Goal: Find specific page/section: Find specific page/section

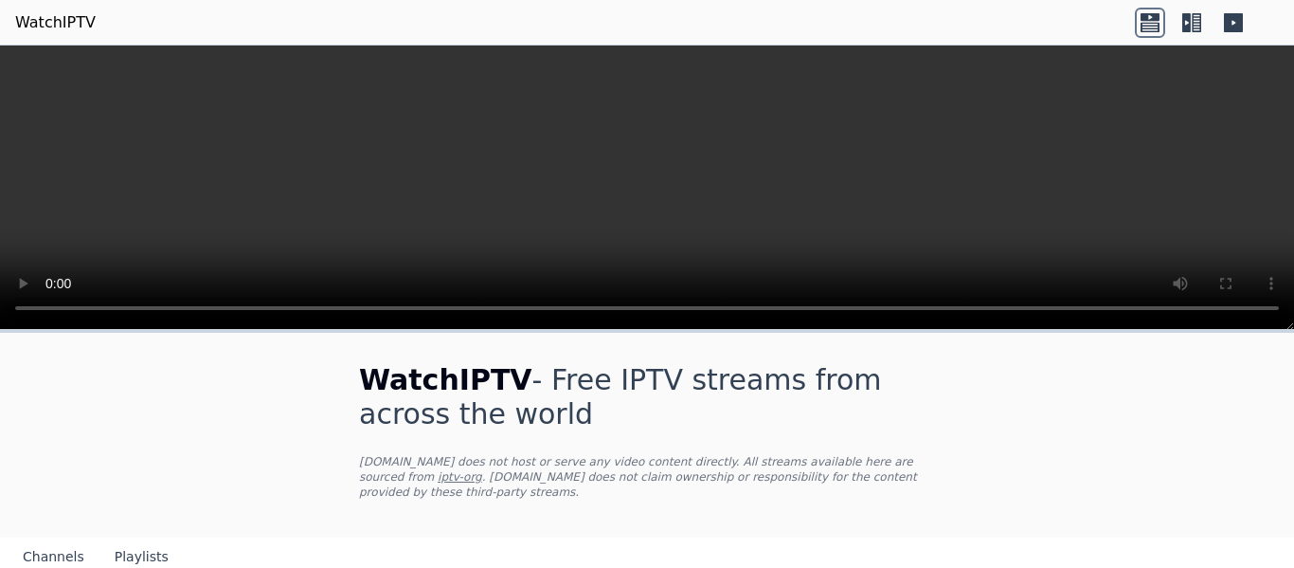
scroll to position [211, 0]
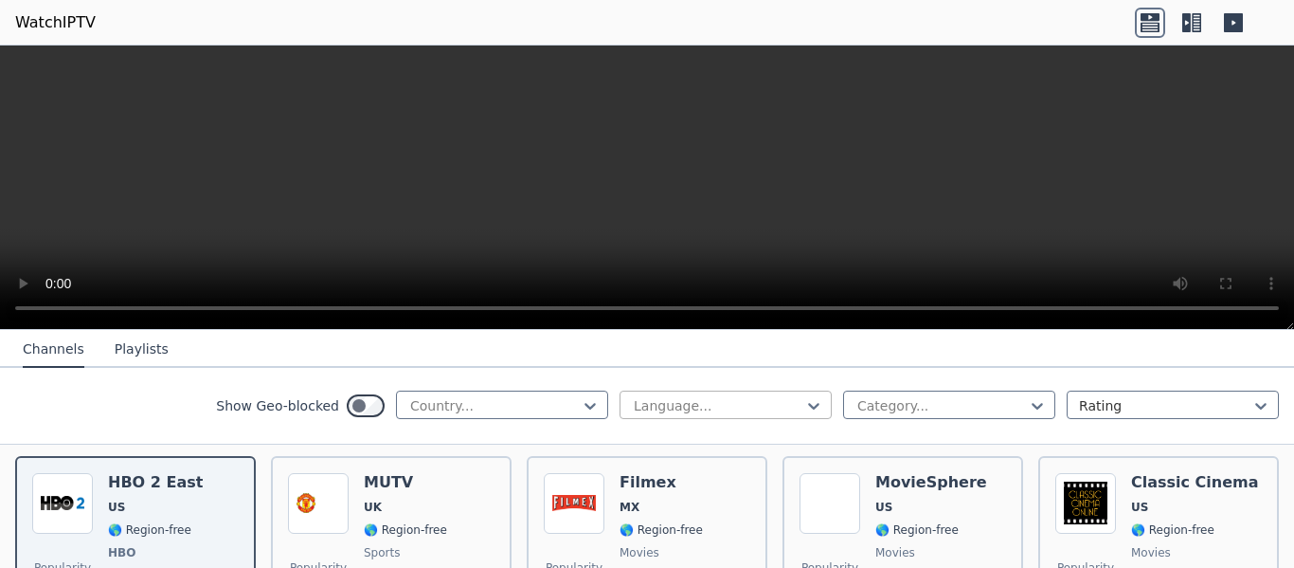
click at [713, 417] on div "Language..." at bounding box center [726, 404] width 212 height 28
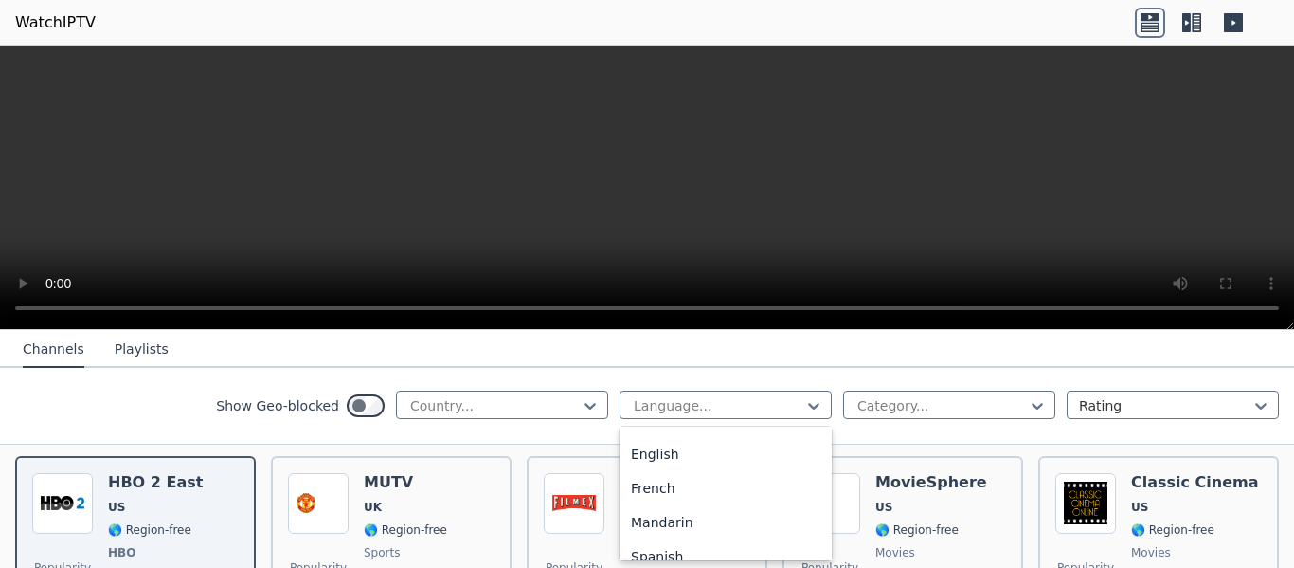
scroll to position [57, 0]
click at [730, 446] on div "English" at bounding box center [726, 458] width 212 height 34
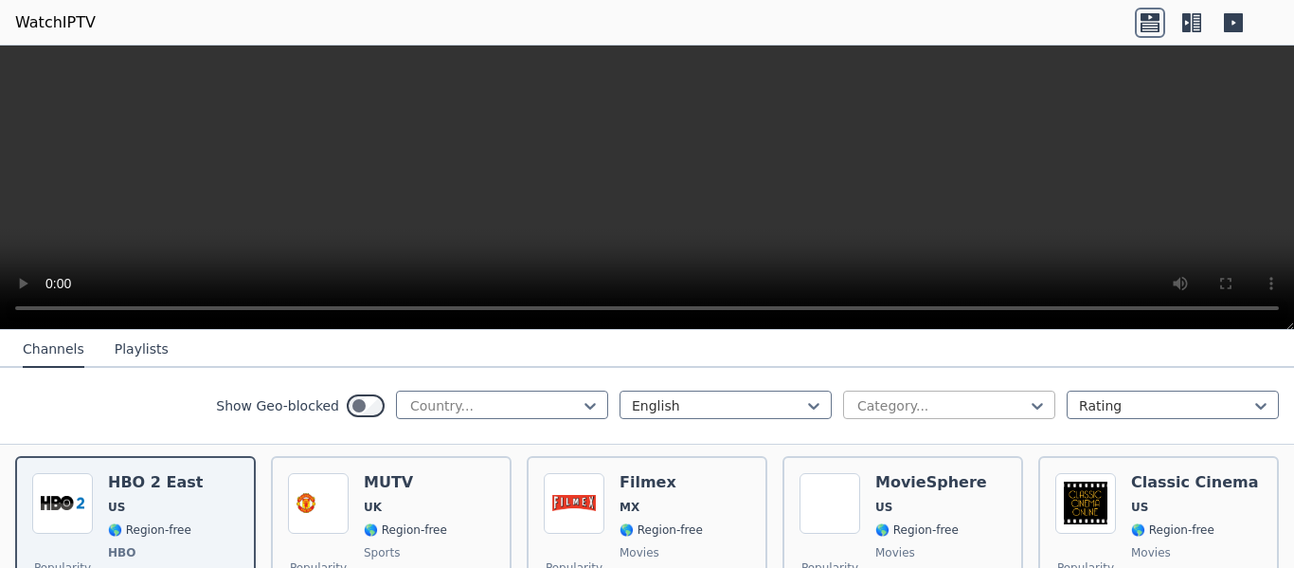
click at [881, 410] on div at bounding box center [942, 405] width 172 height 19
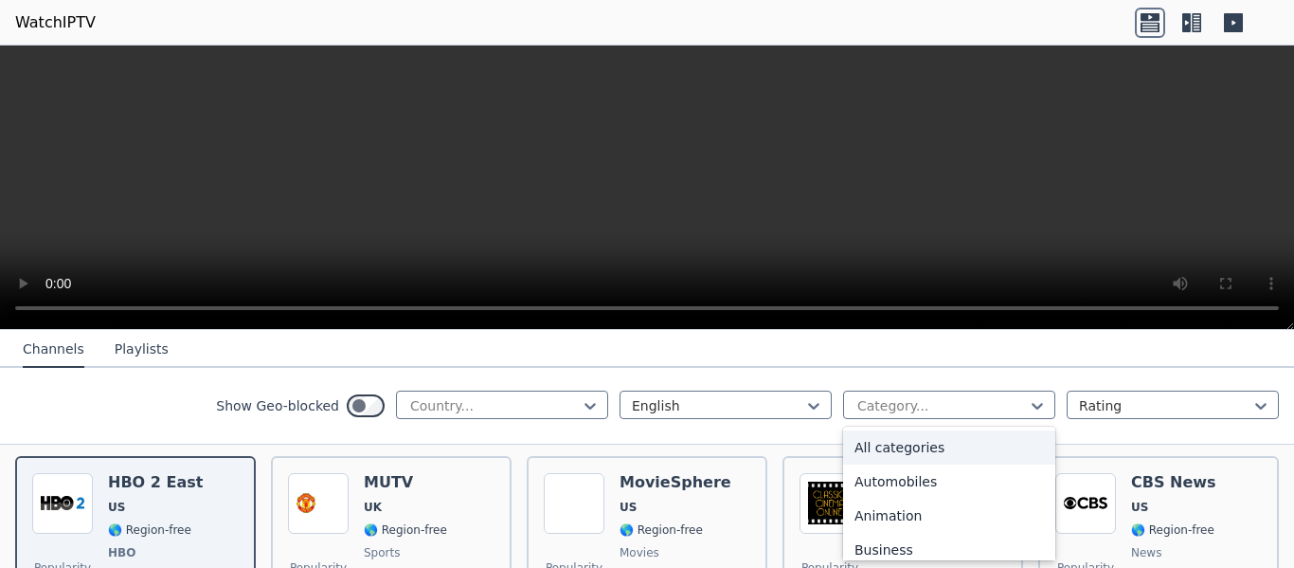
click at [964, 441] on div "All categories" at bounding box center [949, 447] width 212 height 34
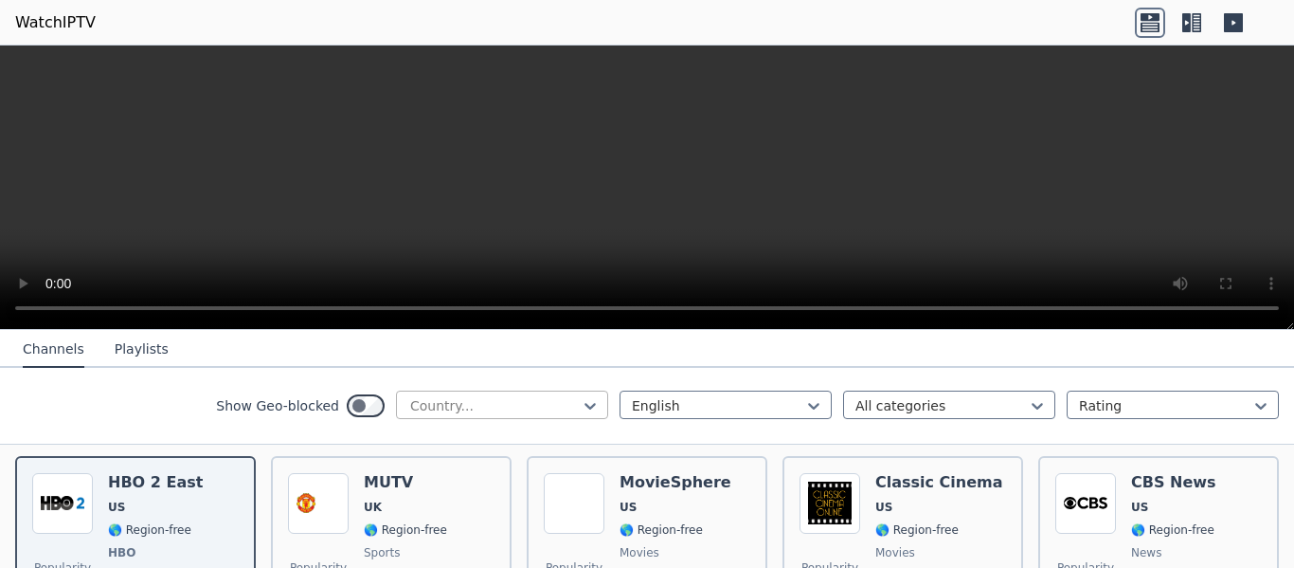
click at [569, 409] on div at bounding box center [494, 405] width 172 height 19
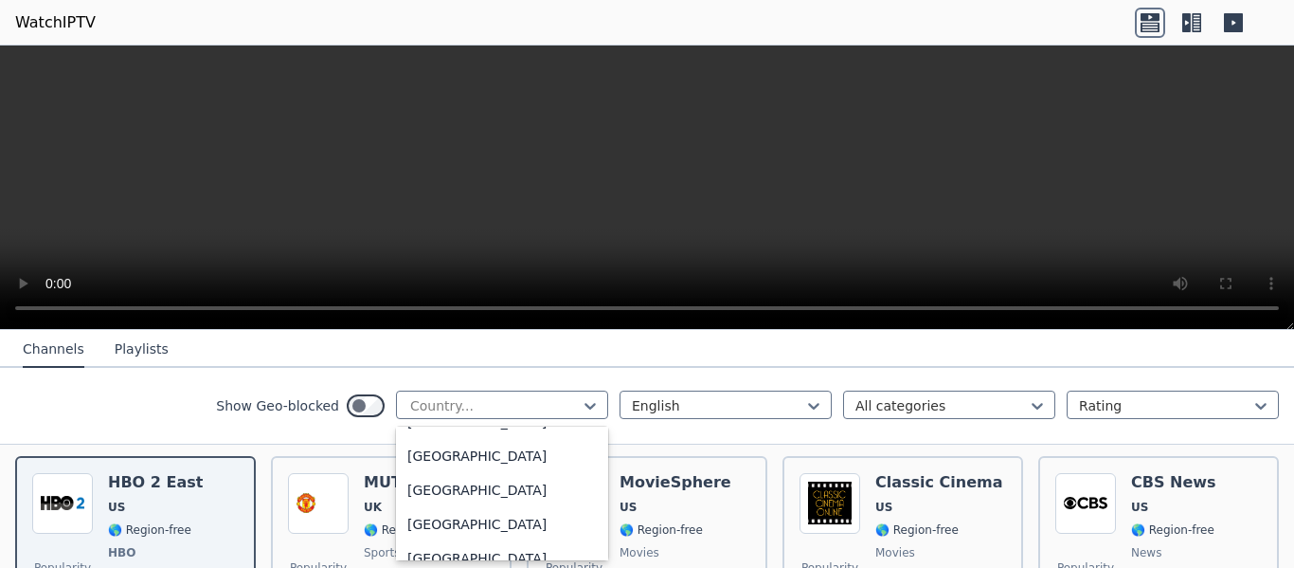
scroll to position [1016, 0]
click at [536, 556] on div "[GEOGRAPHIC_DATA]" at bounding box center [502, 557] width 212 height 34
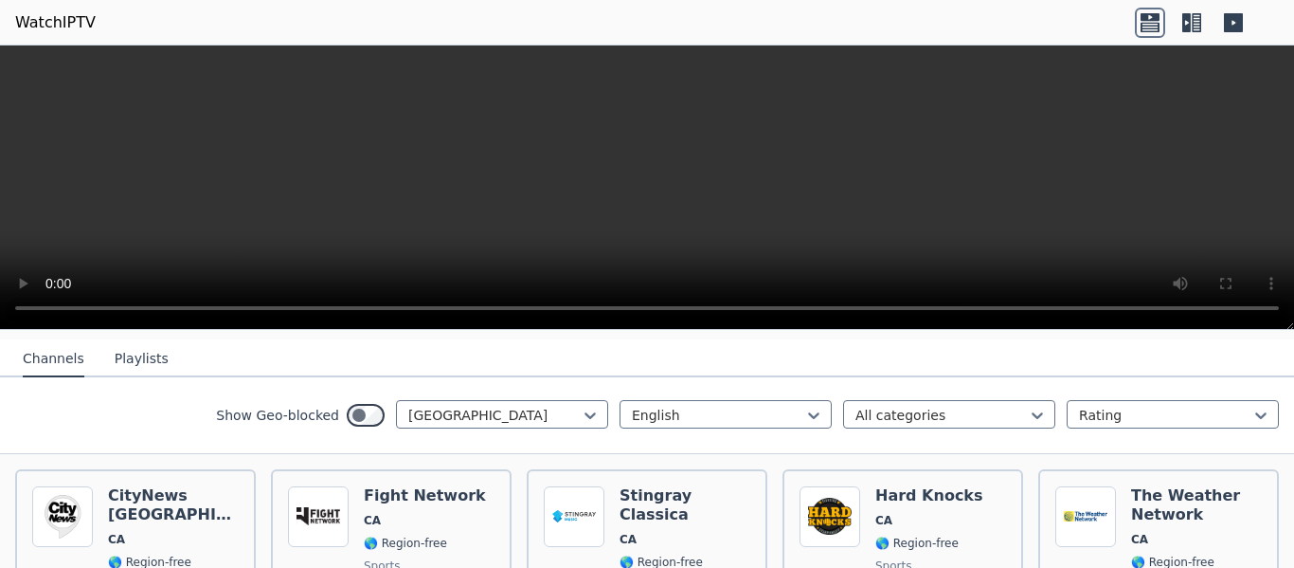
scroll to position [197, 0]
